Goal: Navigation & Orientation: Understand site structure

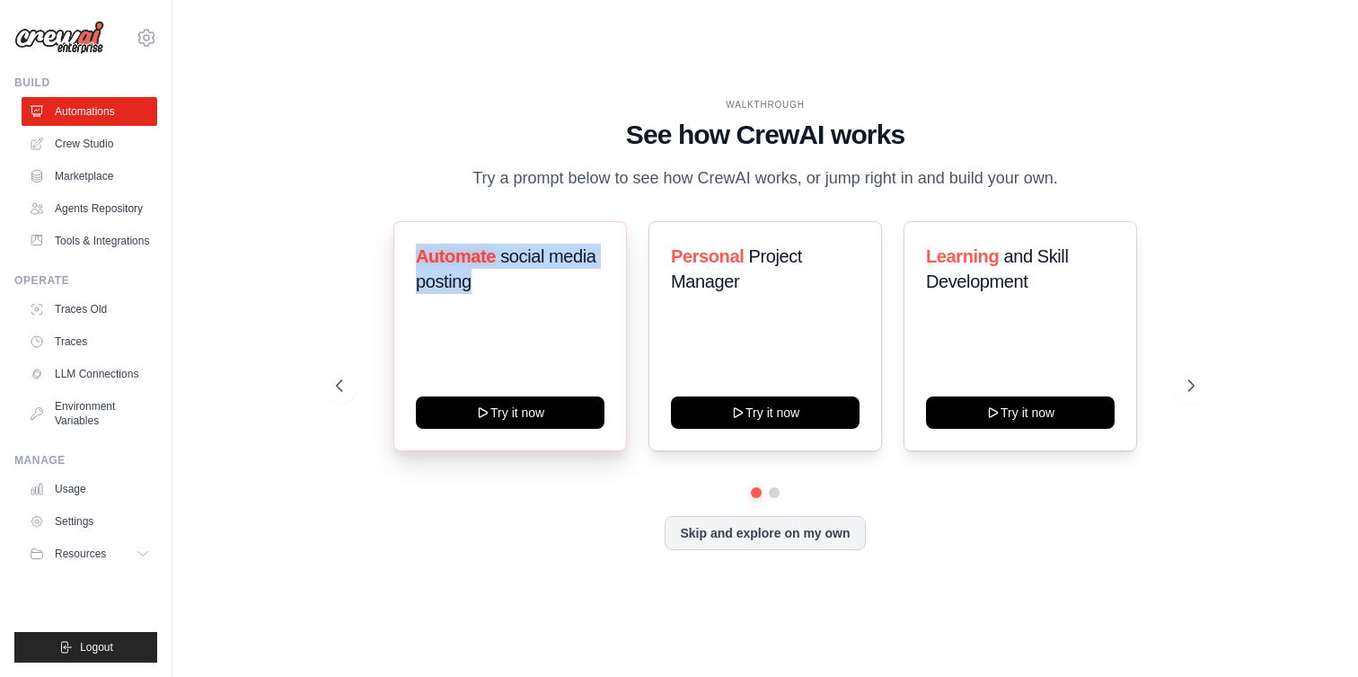
drag, startPoint x: 488, startPoint y: 270, endPoint x: 411, endPoint y: 255, distance: 77.7
click at [411, 255] on div "Automate social media posting Try it now" at bounding box center [511, 336] width 234 height 230
drag, startPoint x: 421, startPoint y: 256, endPoint x: 515, endPoint y: 289, distance: 99.2
click at [515, 289] on h3 "Automate social media posting" at bounding box center [510, 268] width 189 height 50
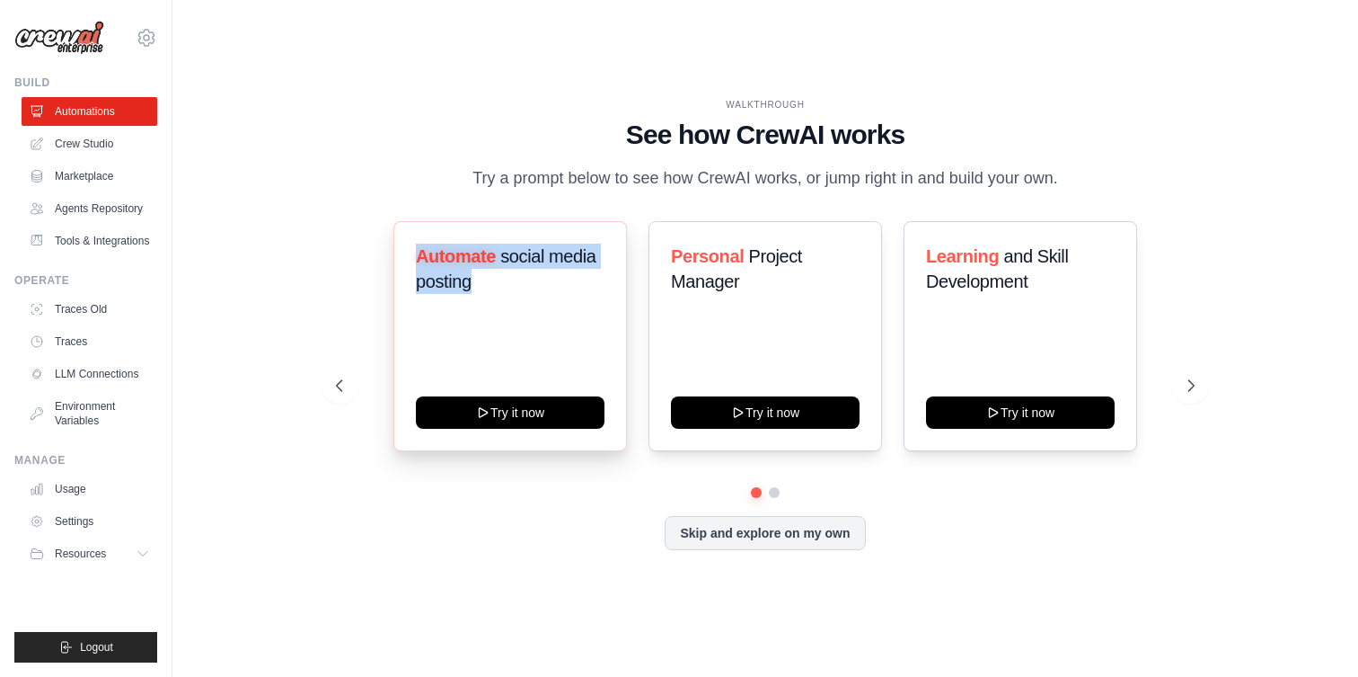
click at [515, 293] on h3 "Automate social media posting" at bounding box center [510, 268] width 189 height 50
drag, startPoint x: 1057, startPoint y: 183, endPoint x: 650, endPoint y: 137, distance: 410.6
click at [650, 137] on div "WALKTHROUGH See how [PERSON_NAME] works Try a prompt below to see how [PERSON_N…" at bounding box center [766, 144] width 860 height 93
click at [650, 137] on h1 "See how CrewAI works" at bounding box center [766, 135] width 860 height 32
click at [346, 201] on div "WALKTHROUGH See how [PERSON_NAME] works Try a prompt below to see how [PERSON_N…" at bounding box center [765, 338] width 903 height 480
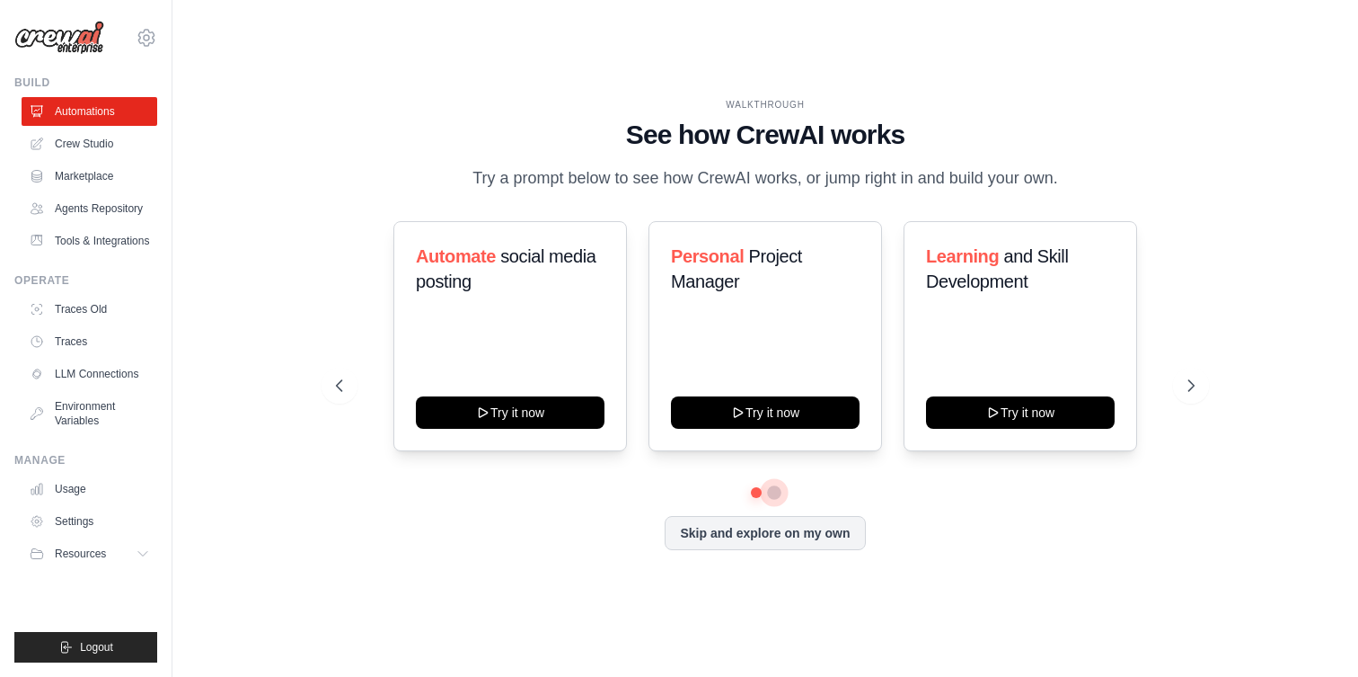
click at [774, 495] on button at bounding box center [774, 492] width 14 height 14
click at [753, 491] on button at bounding box center [756, 491] width 13 height 13
click at [1197, 378] on icon at bounding box center [1193, 385] width 18 height 18
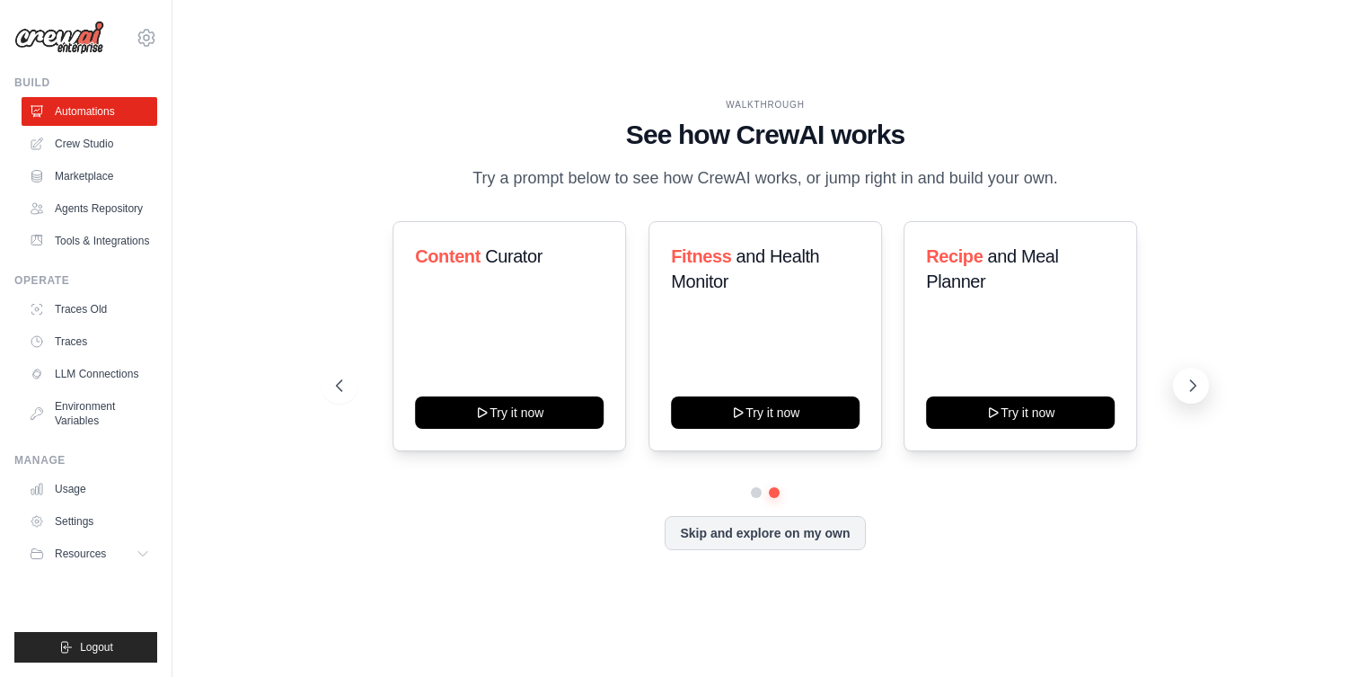
click at [1197, 378] on icon at bounding box center [1193, 385] width 18 height 18
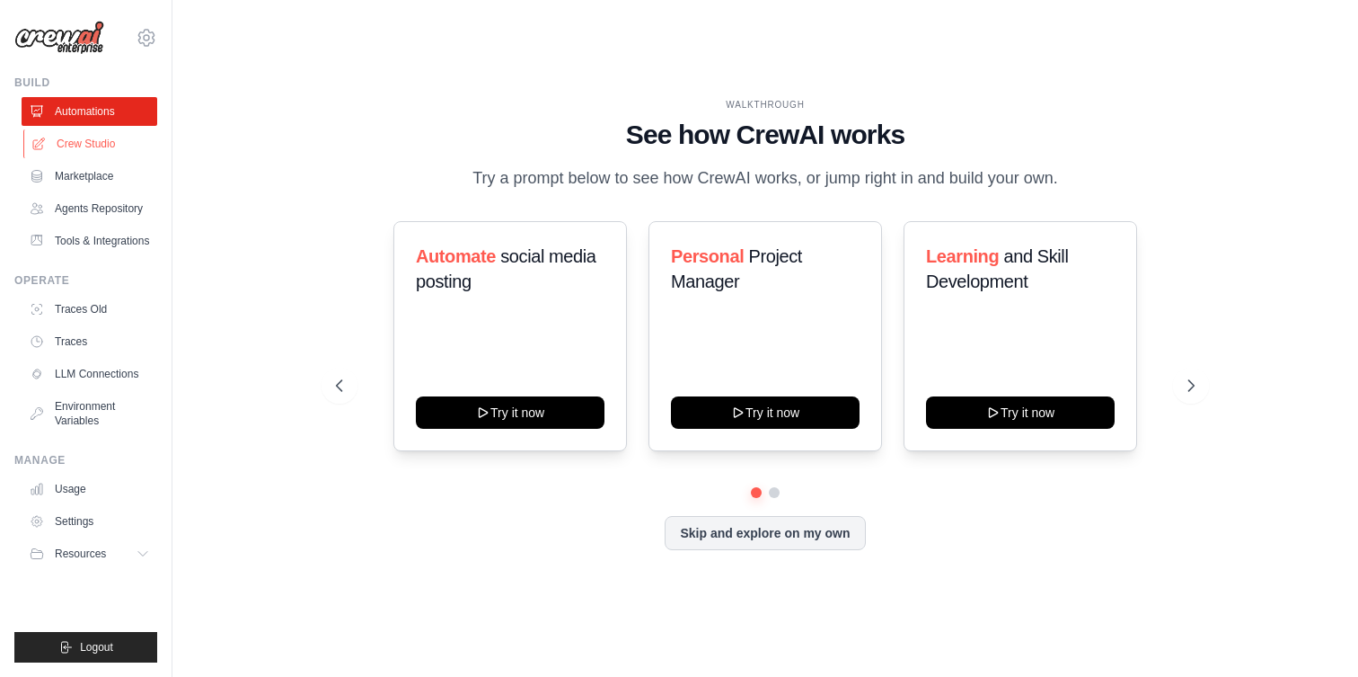
click at [92, 145] on link "Crew Studio" at bounding box center [91, 143] width 136 height 29
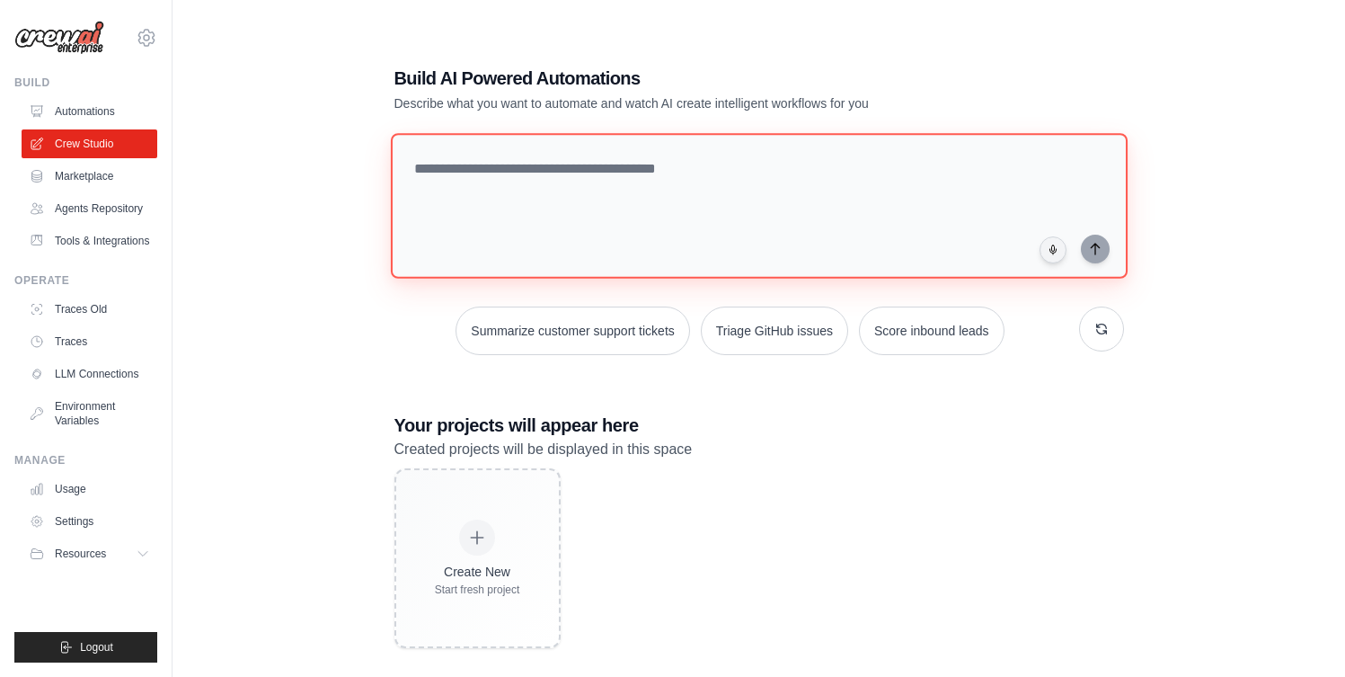
click at [520, 196] on textarea at bounding box center [758, 206] width 737 height 146
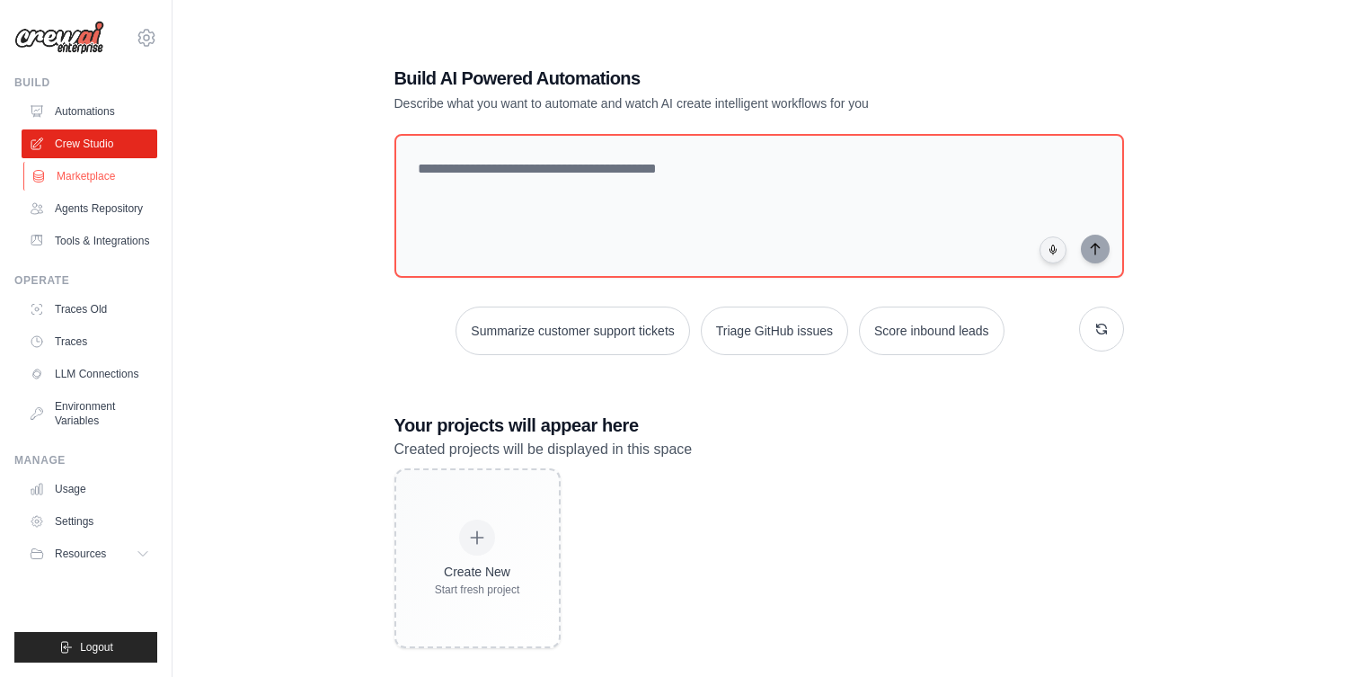
click at [67, 182] on link "Marketplace" at bounding box center [91, 176] width 136 height 29
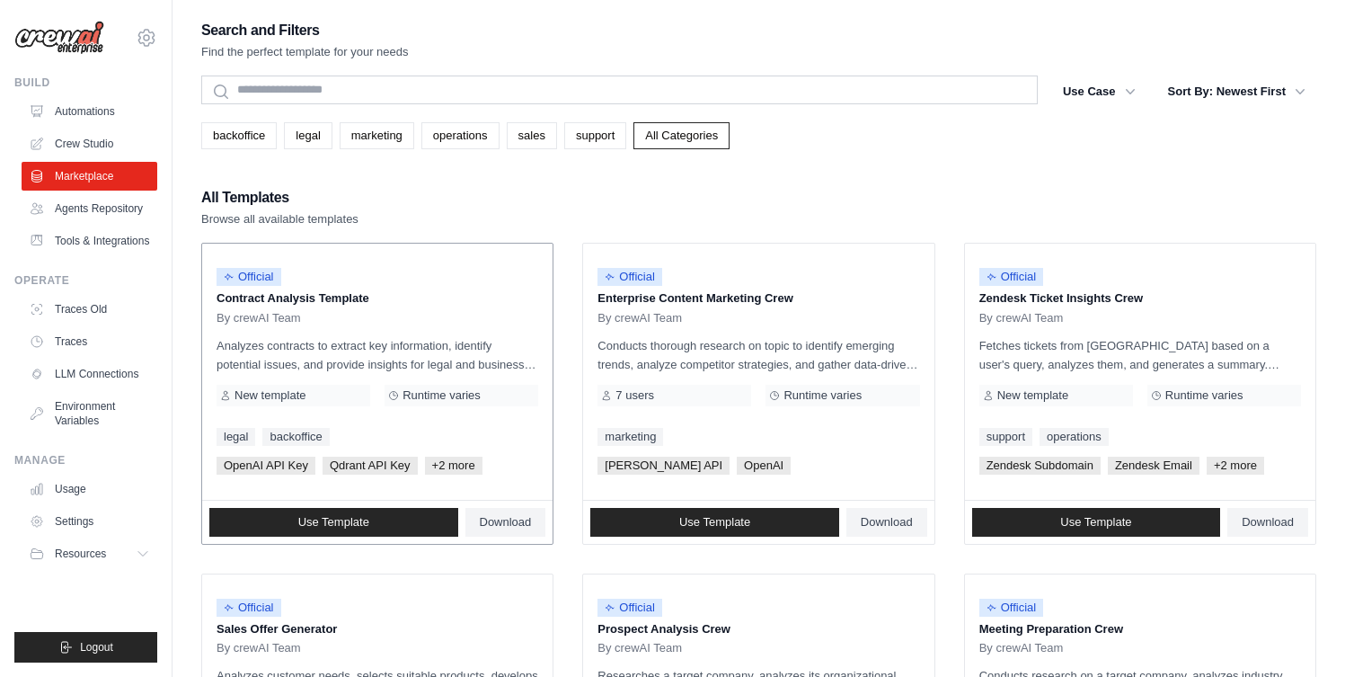
scroll to position [35, 0]
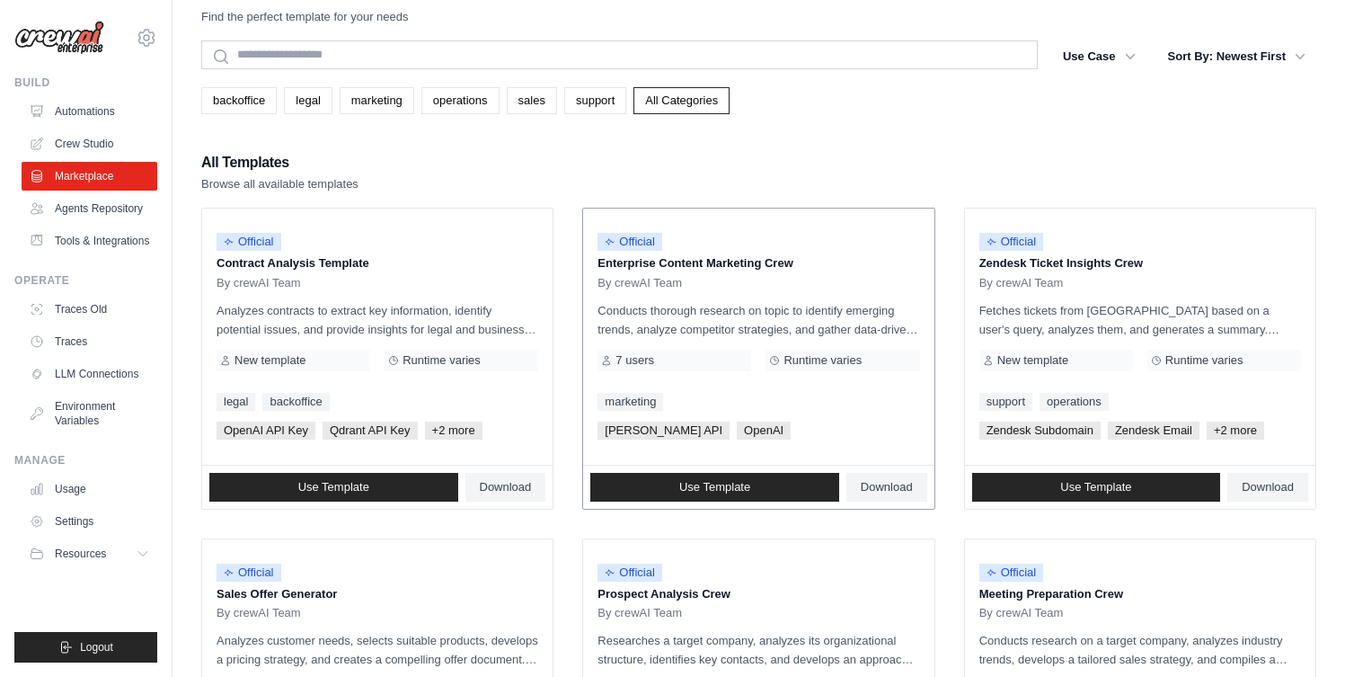
drag, startPoint x: 799, startPoint y: 260, endPoint x: 607, endPoint y: 266, distance: 191.5
click at [607, 266] on p "Enterprise Content Marketing Crew" at bounding box center [758, 263] width 322 height 18
click at [608, 267] on p "Enterprise Content Marketing Crew" at bounding box center [758, 263] width 322 height 18
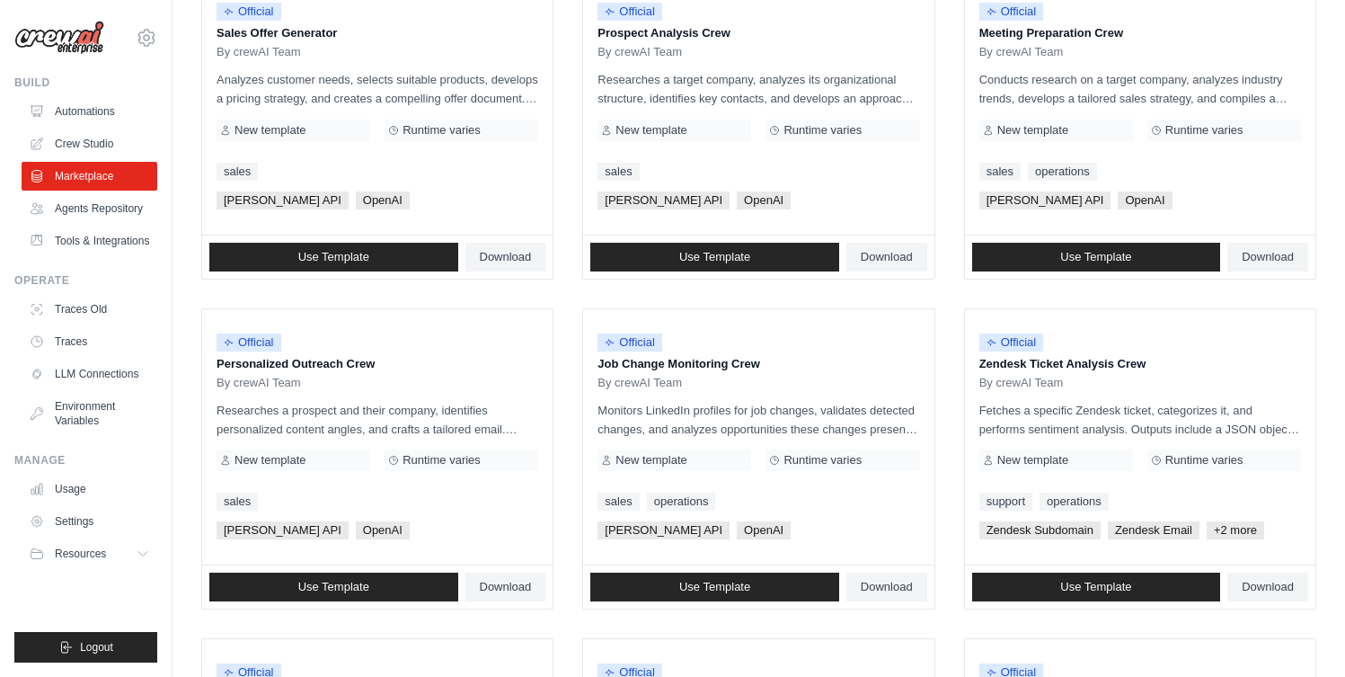
scroll to position [988, 0]
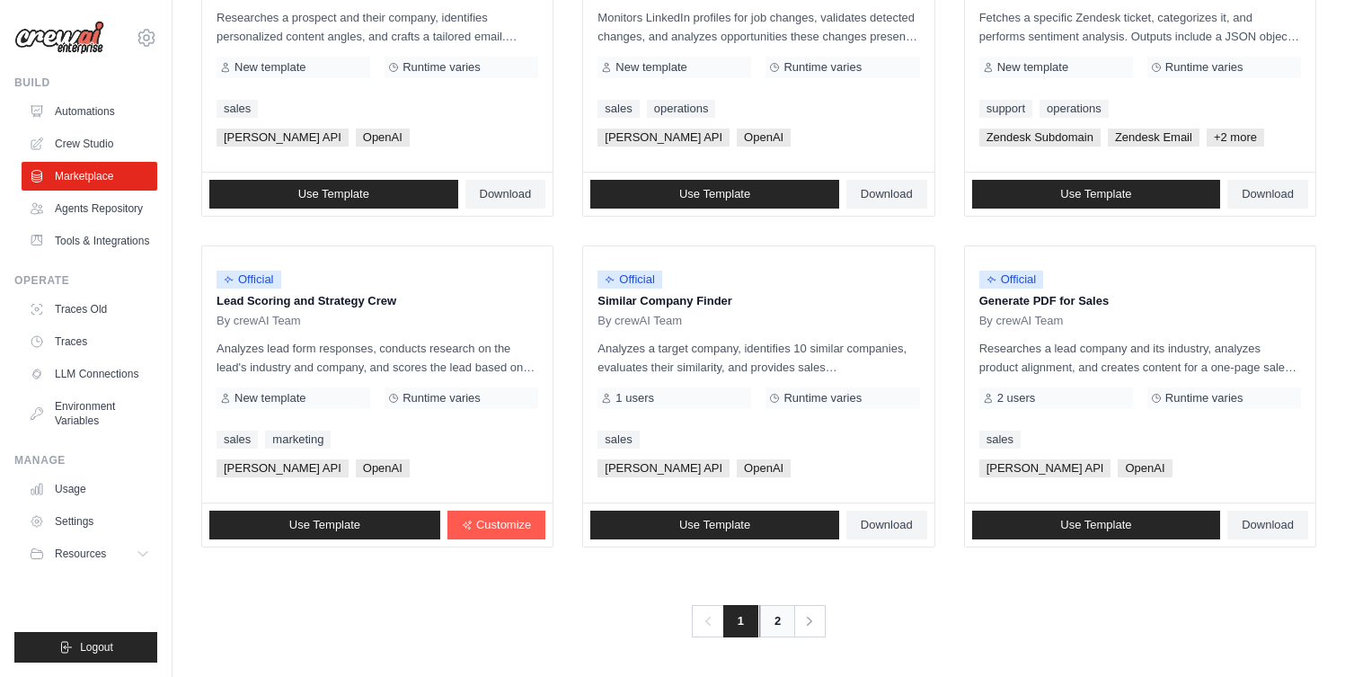
click at [783, 615] on link "2" at bounding box center [777, 621] width 36 height 32
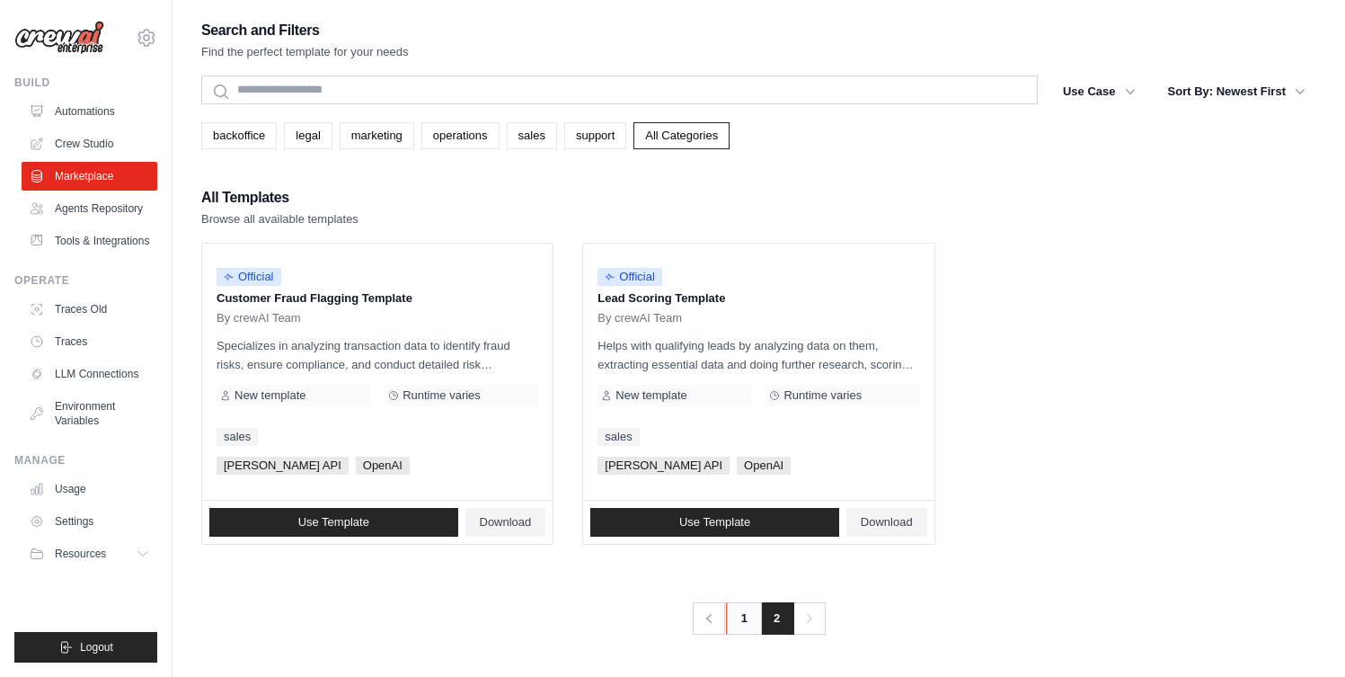
click at [749, 621] on link "1" at bounding box center [744, 618] width 36 height 32
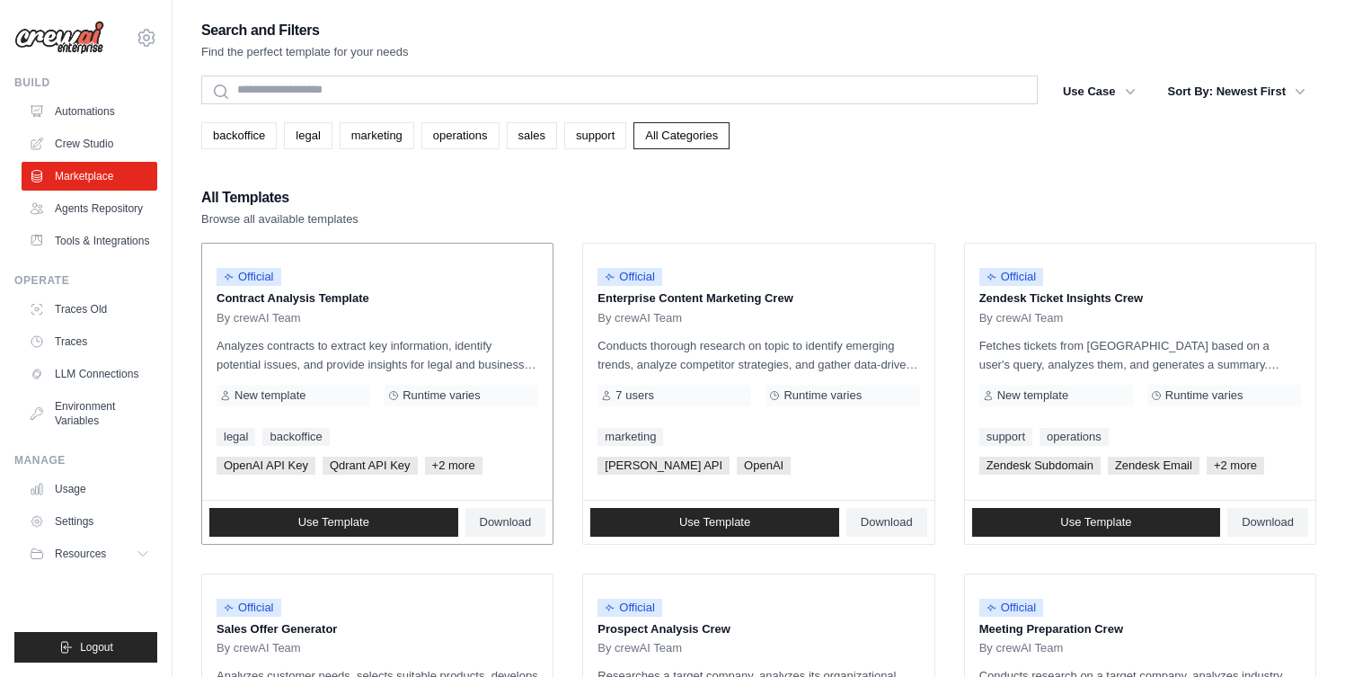
click at [448, 466] on span "+2 more" at bounding box center [454, 465] width 58 height 18
click at [93, 114] on link "Automations" at bounding box center [91, 111] width 136 height 29
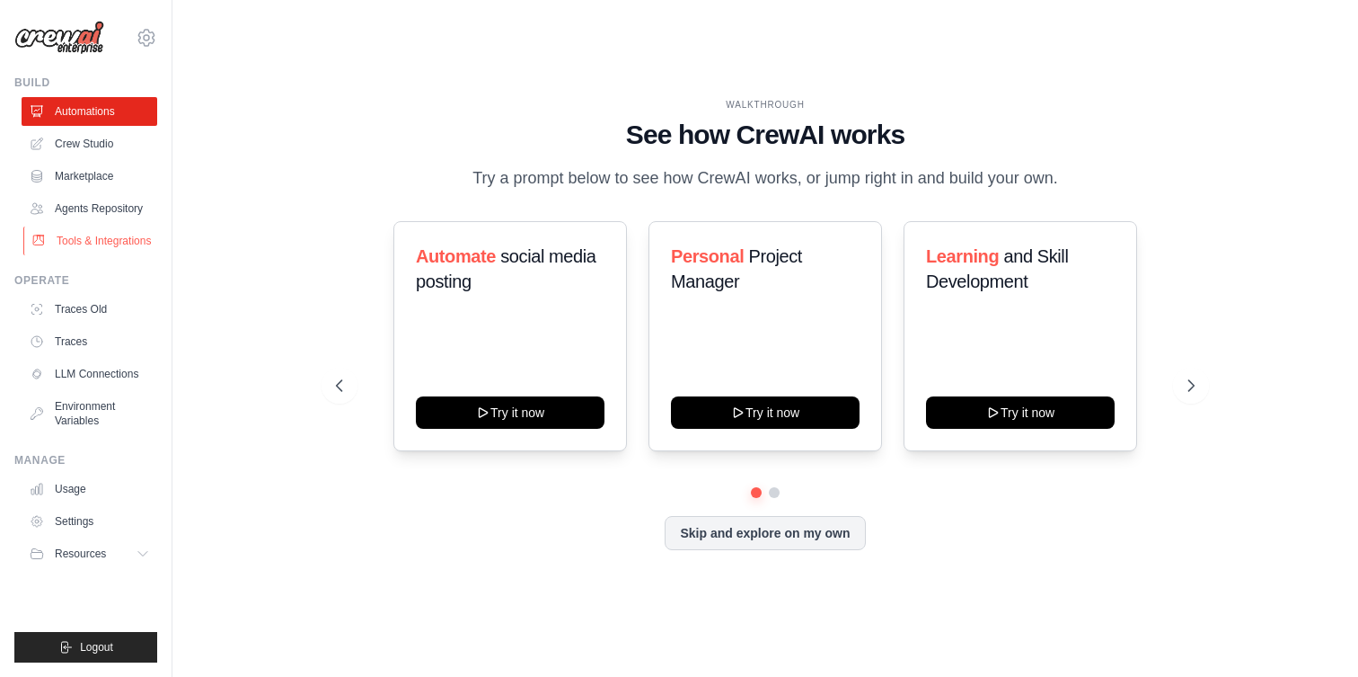
click at [126, 247] on link "Tools & Integrations" at bounding box center [91, 240] width 136 height 29
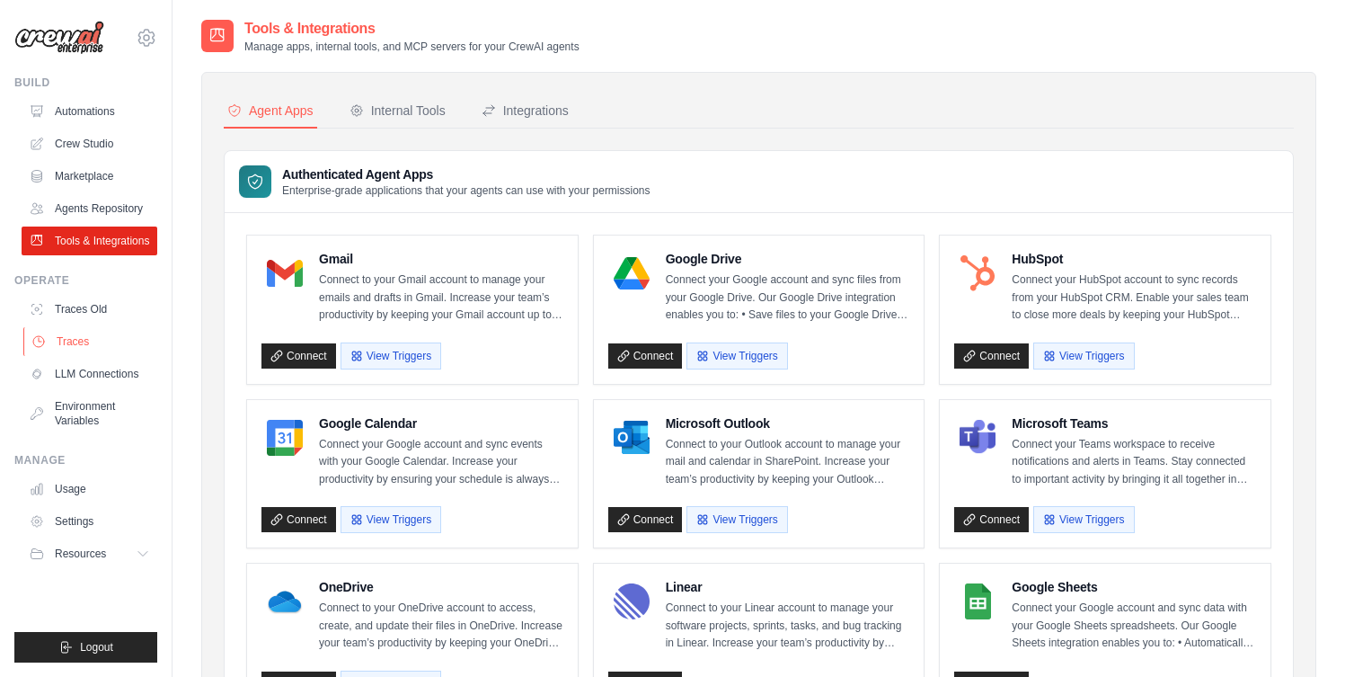
click at [100, 351] on link "Traces" at bounding box center [91, 341] width 136 height 29
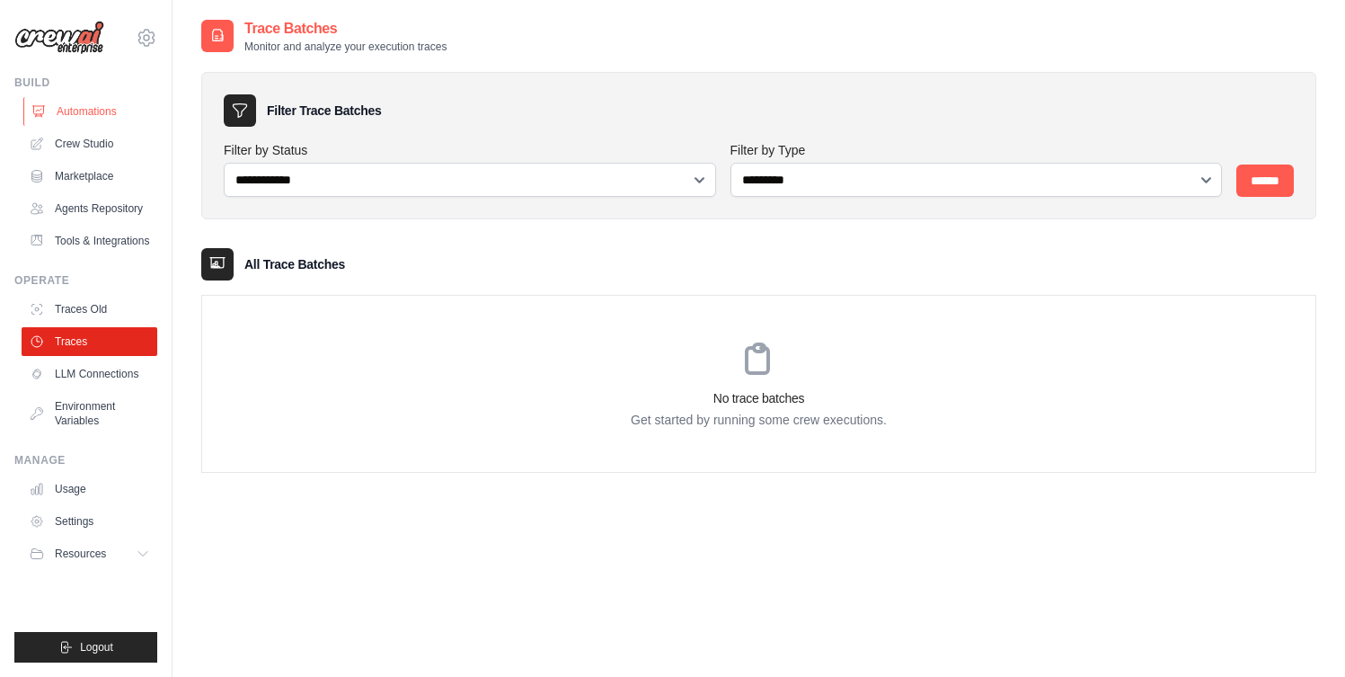
click at [87, 123] on link "Automations" at bounding box center [91, 111] width 136 height 29
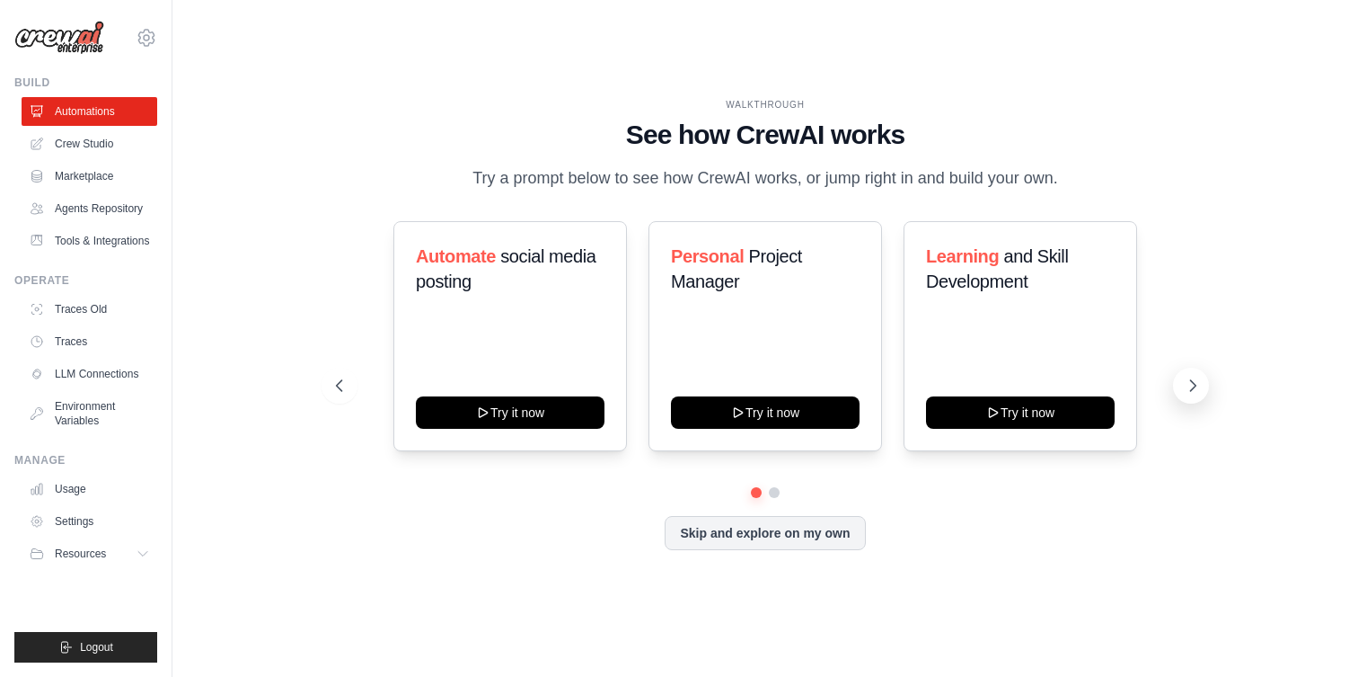
click at [1192, 382] on icon at bounding box center [1193, 385] width 5 height 11
click at [1191, 382] on icon at bounding box center [1193, 385] width 18 height 18
click at [1190, 383] on icon at bounding box center [1193, 385] width 18 height 18
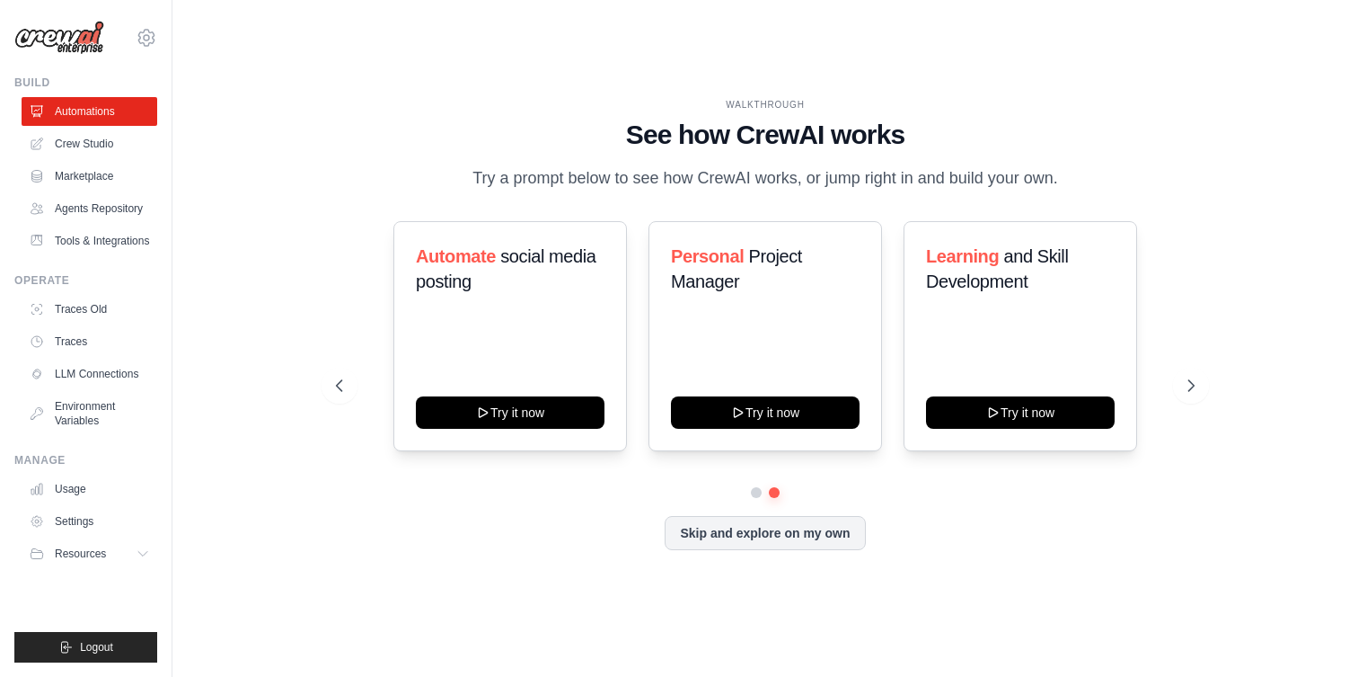
click at [748, 162] on div "WALKTHROUGH See how [PERSON_NAME] works Try a prompt below to see how [PERSON_N…" at bounding box center [766, 144] width 860 height 93
